Goal: Find specific page/section: Find specific page/section

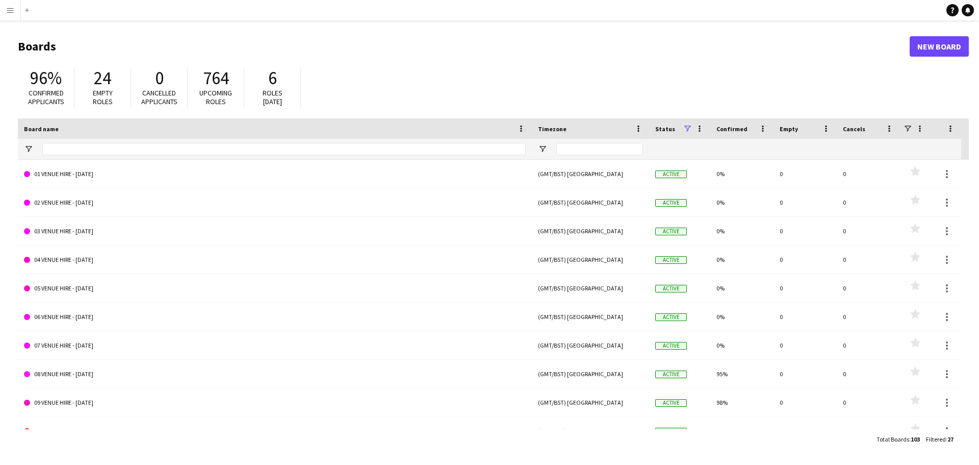
click at [8, 15] on button "Menu" at bounding box center [10, 10] width 20 height 20
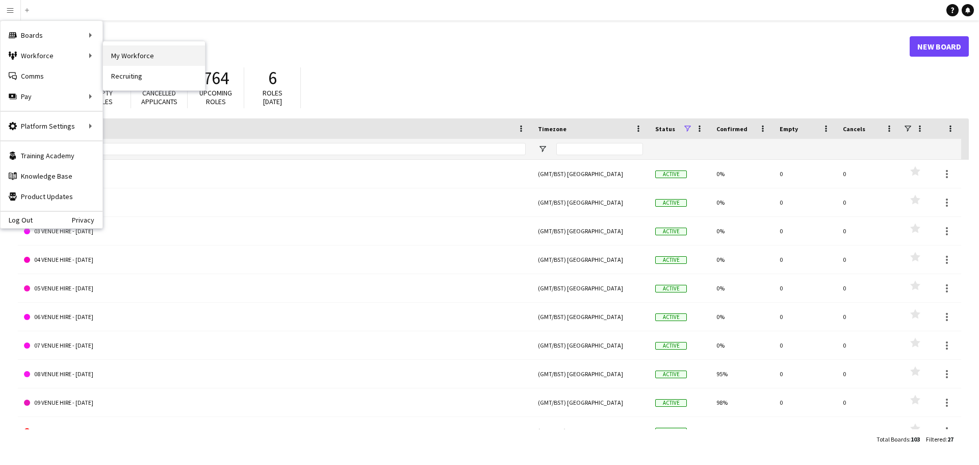
click at [141, 60] on link "My Workforce" at bounding box center [154, 55] width 102 height 20
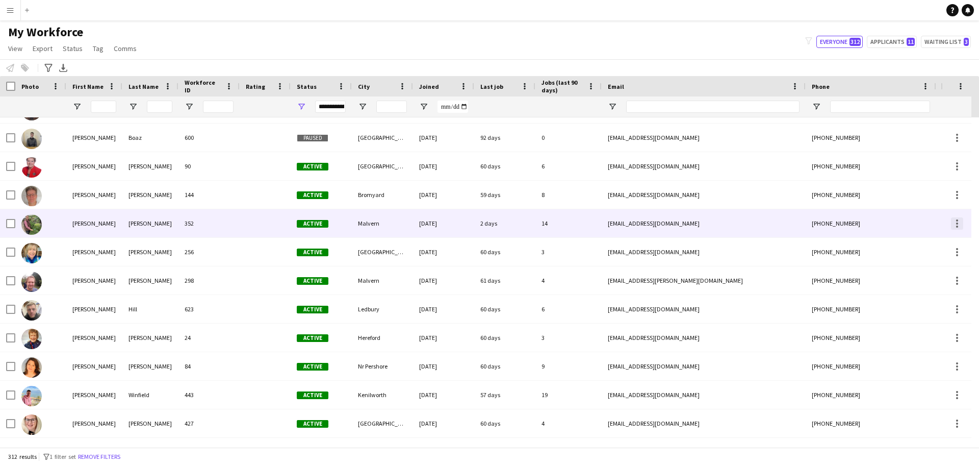
click at [958, 221] on div at bounding box center [957, 223] width 12 height 12
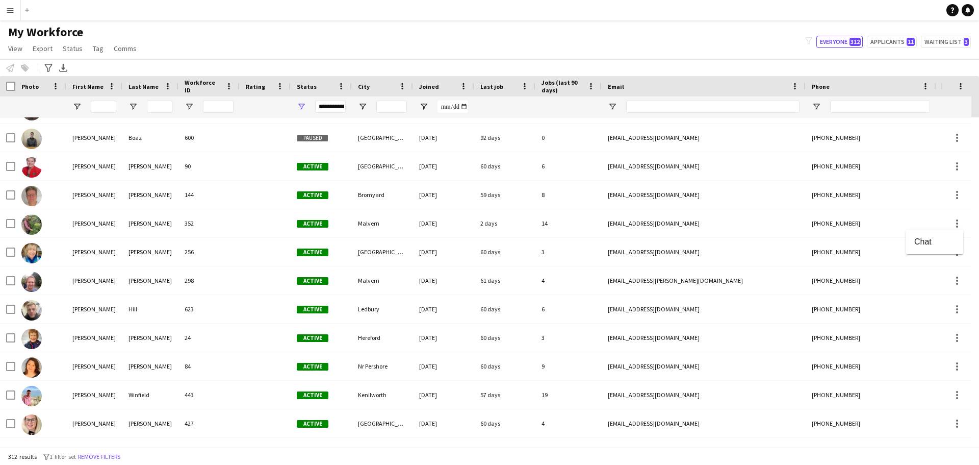
click at [958, 223] on div at bounding box center [489, 232] width 979 height 465
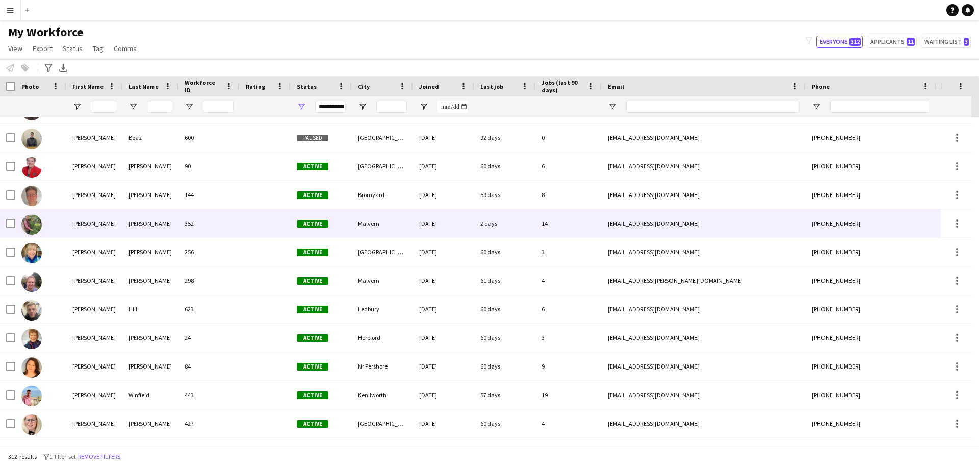
click at [289, 227] on div at bounding box center [265, 223] width 51 height 28
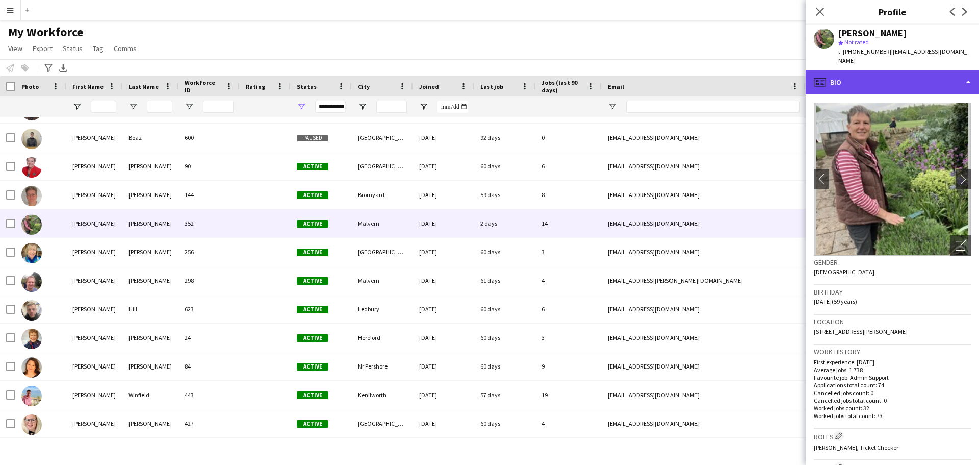
click at [960, 72] on div "profile Bio" at bounding box center [892, 82] width 173 height 24
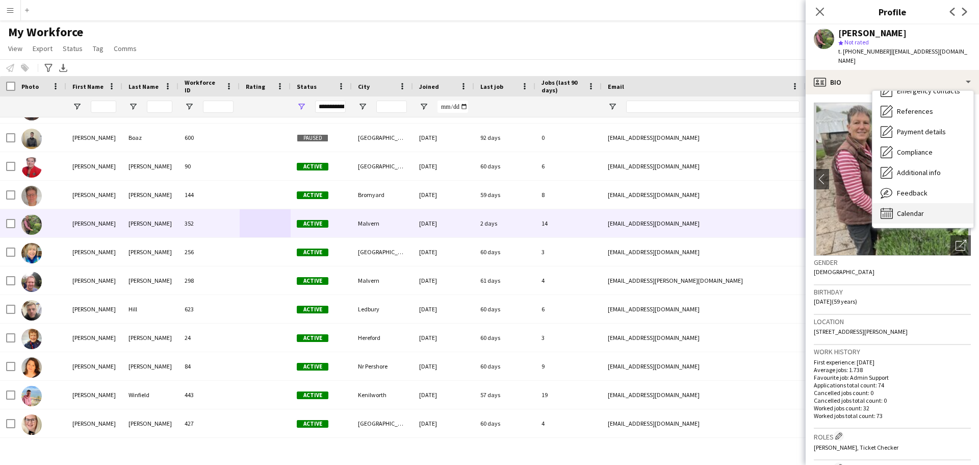
click at [920, 209] on span "Calendar" at bounding box center [910, 213] width 27 height 9
